Goal: Task Accomplishment & Management: Manage account settings

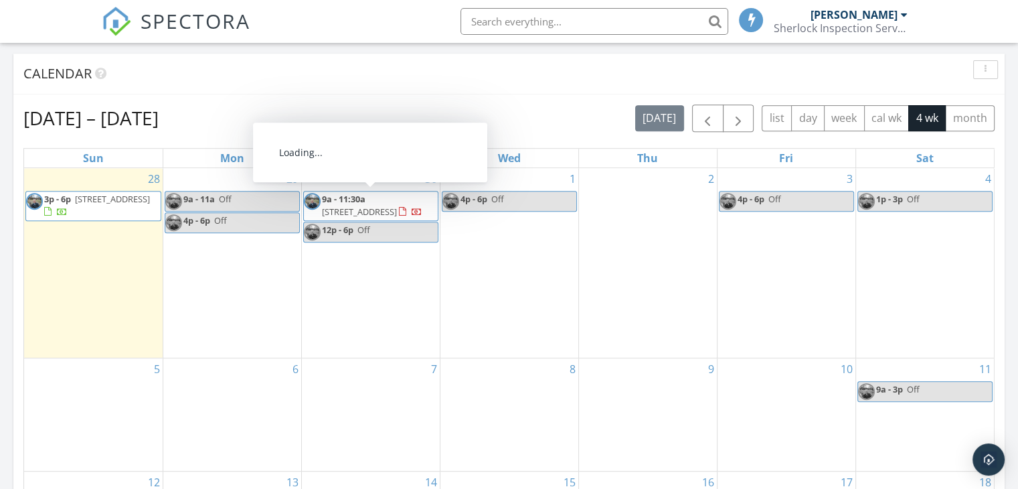
click at [361, 199] on span "9a - 11:30a" at bounding box center [344, 199] width 44 height 12
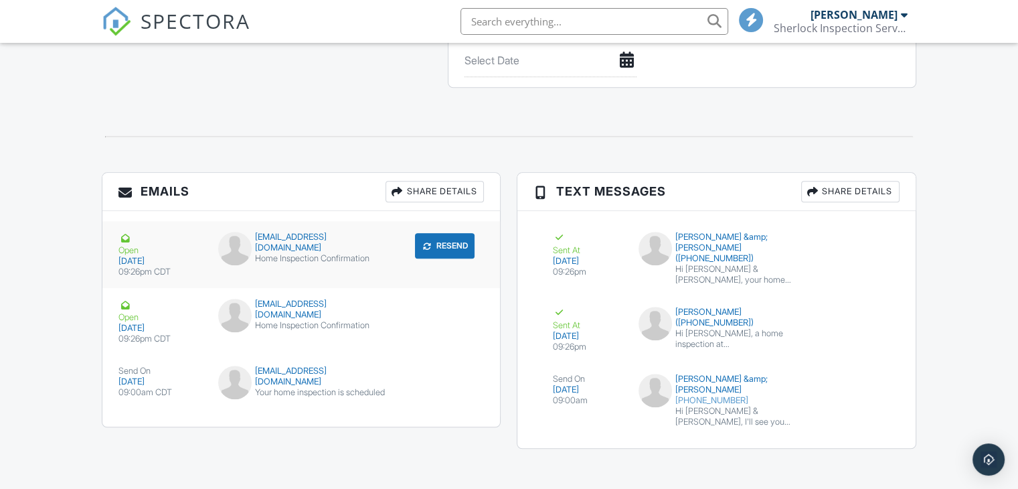
scroll to position [1408, 0]
click at [447, 252] on button "Resend" at bounding box center [445, 245] width 60 height 25
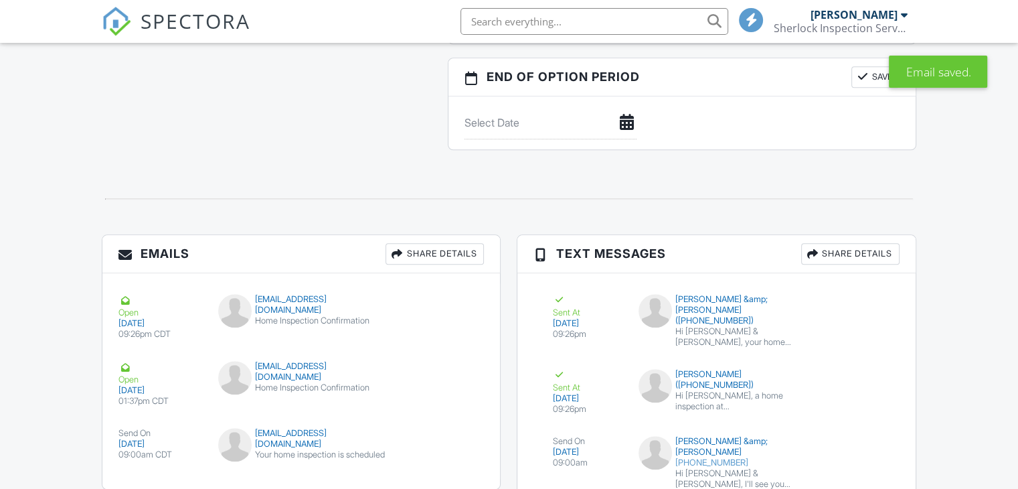
scroll to position [1408, 0]
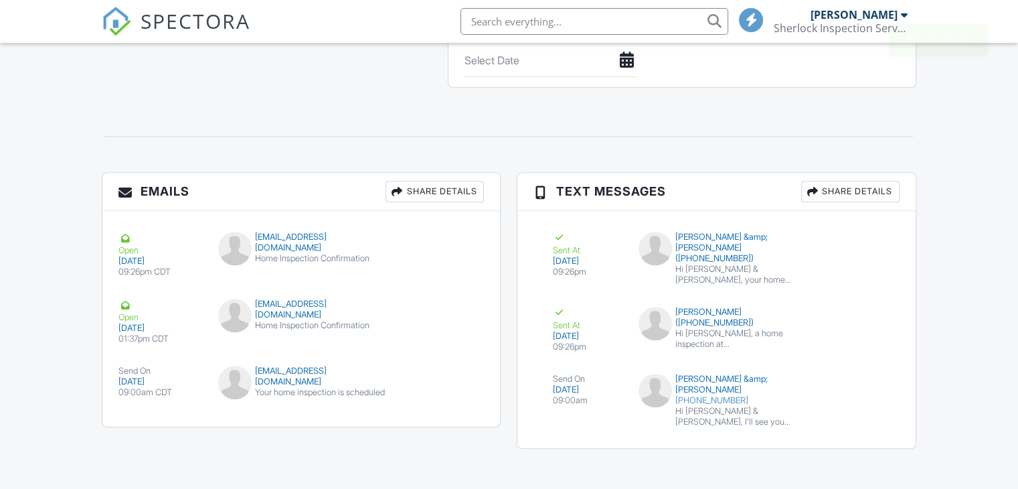
click at [843, 254] on button "Resend" at bounding box center [850, 245] width 60 height 25
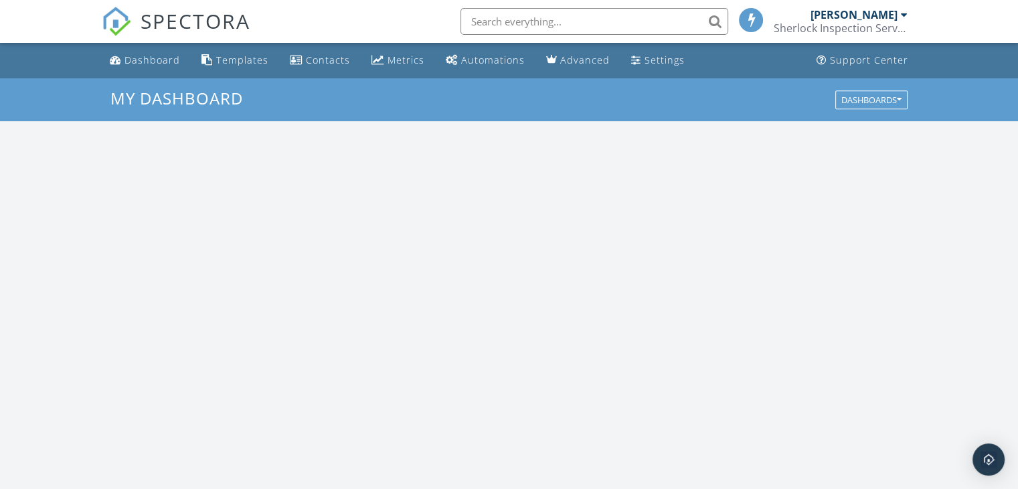
scroll to position [1239, 1039]
